Goal: Communication & Community: Answer question/provide support

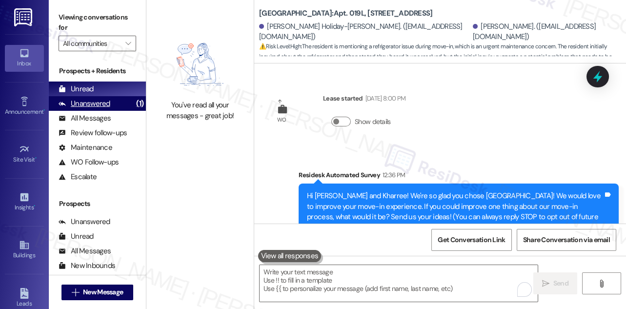
scroll to position [270, 0]
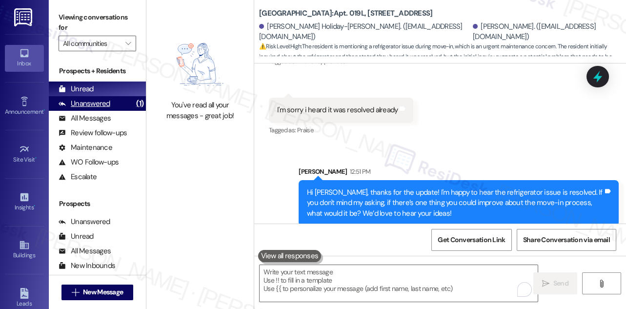
click at [89, 106] on div "Unanswered" at bounding box center [85, 104] width 52 height 10
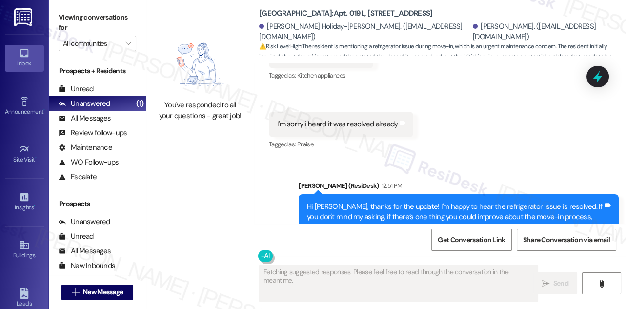
scroll to position [284, 0]
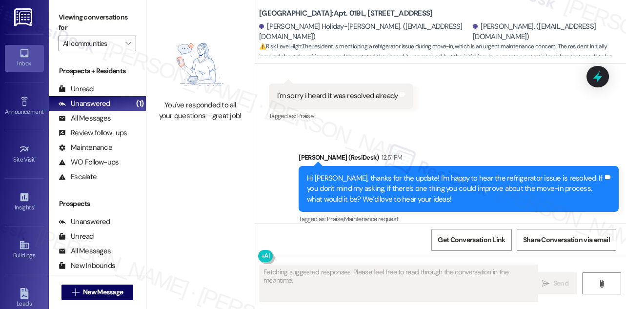
click at [340, 173] on div "Hi [PERSON_NAME], thanks for the update! I'm happy to hear the refrigerator iss…" at bounding box center [455, 188] width 296 height 31
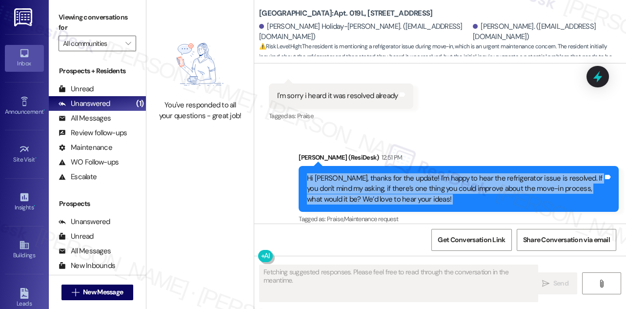
click at [340, 173] on div "Hi [PERSON_NAME], thanks for the update! I'm happy to hear the refrigerator iss…" at bounding box center [455, 188] width 296 height 31
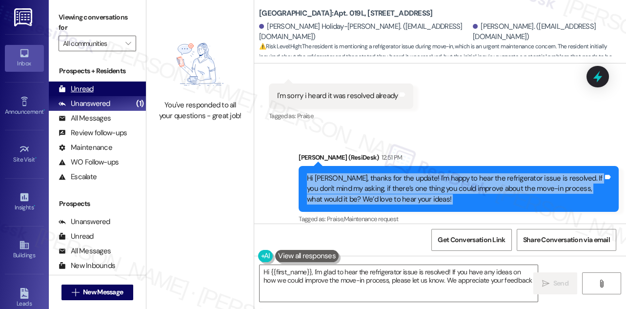
type textarea "Hi {{first_name}}, I'm glad to hear the refrigerator issue is resolved! If you …"
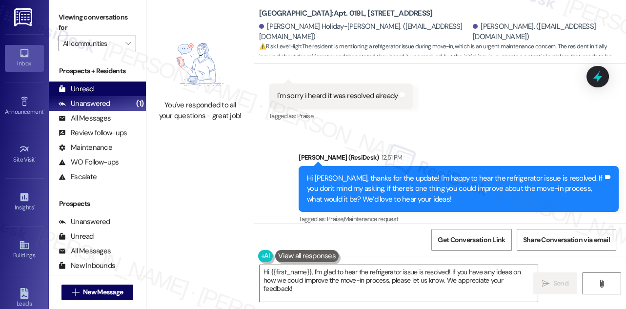
click at [96, 85] on div "Unread (0)" at bounding box center [97, 88] width 97 height 15
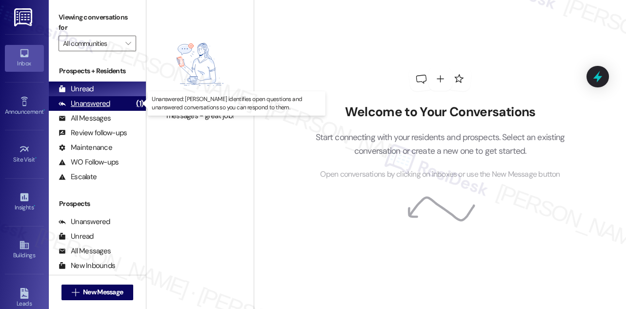
click at [91, 98] on div "Unanswered (1)" at bounding box center [97, 103] width 97 height 15
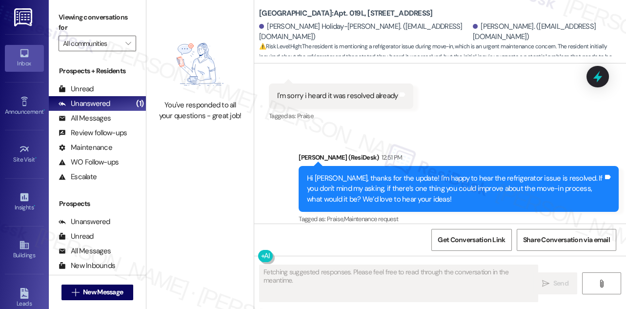
click at [337, 166] on div "Hi [PERSON_NAME], thanks for the update! I'm happy to hear the refrigerator iss…" at bounding box center [458, 189] width 320 height 46
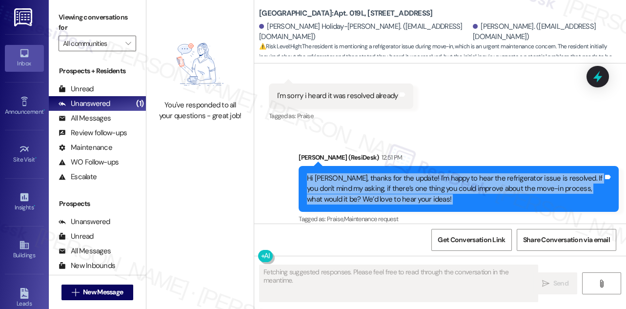
click at [337, 166] on div "Hi [PERSON_NAME], thanks for the update! I'm happy to hear the refrigerator iss…" at bounding box center [458, 189] width 320 height 46
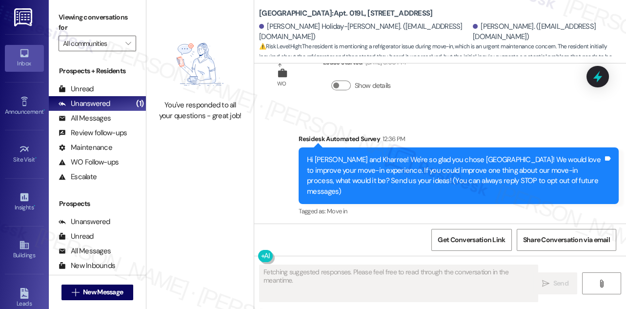
scroll to position [0, 0]
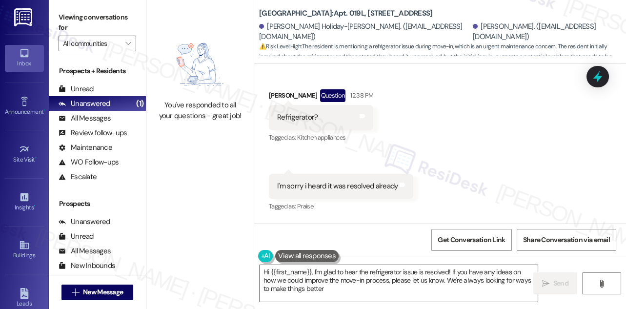
type textarea "Hi {{first_name}}, I'm glad to hear the refrigerator issue is resolved! If you …"
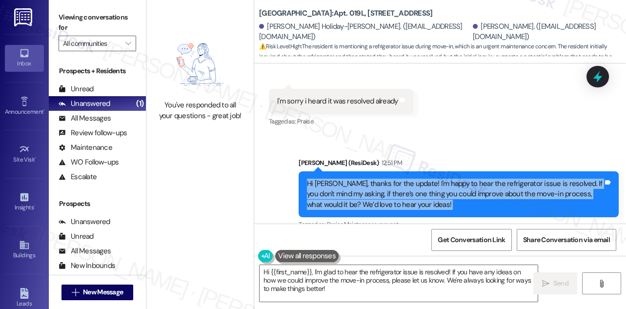
scroll to position [284, 0]
